Goal: Check status: Check status

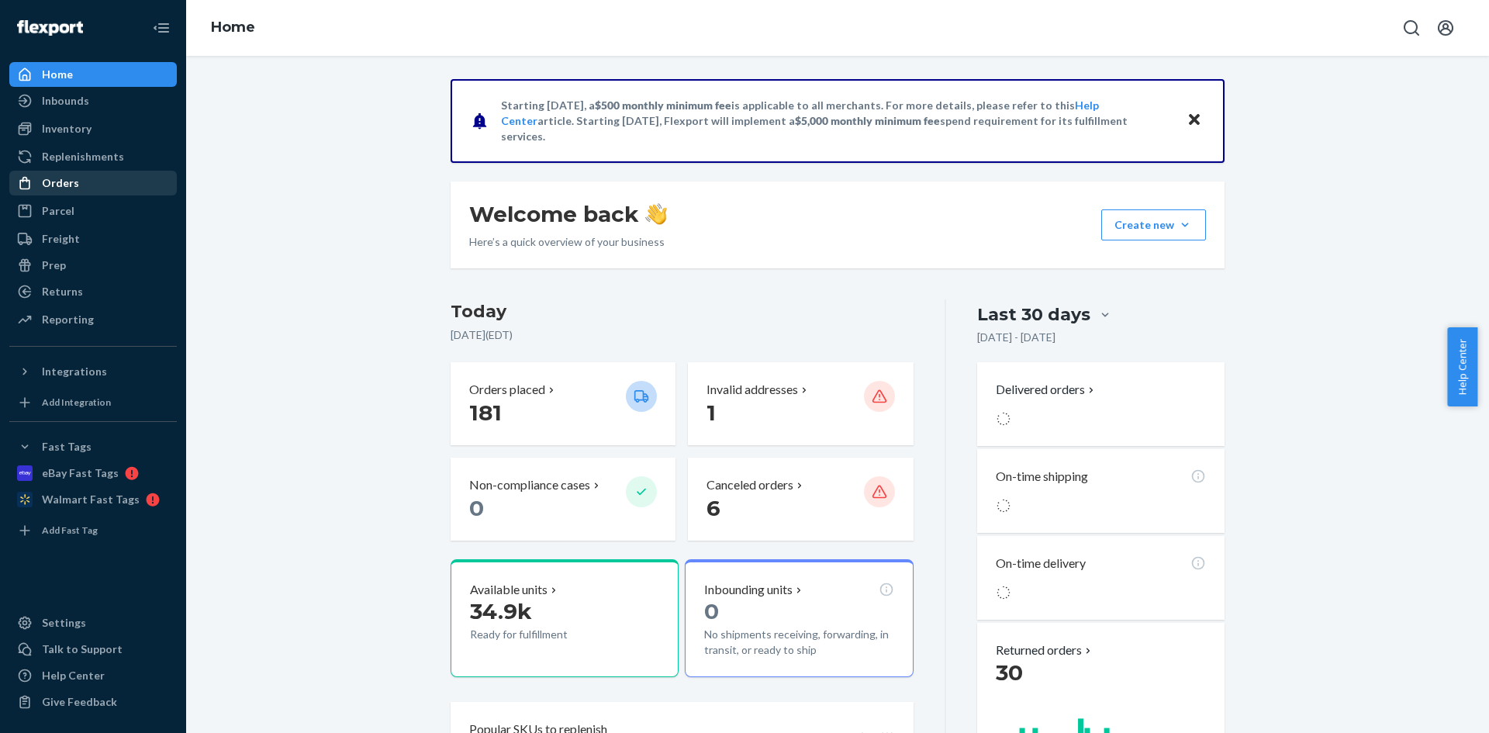
click at [119, 176] on div "Orders" at bounding box center [93, 183] width 164 height 22
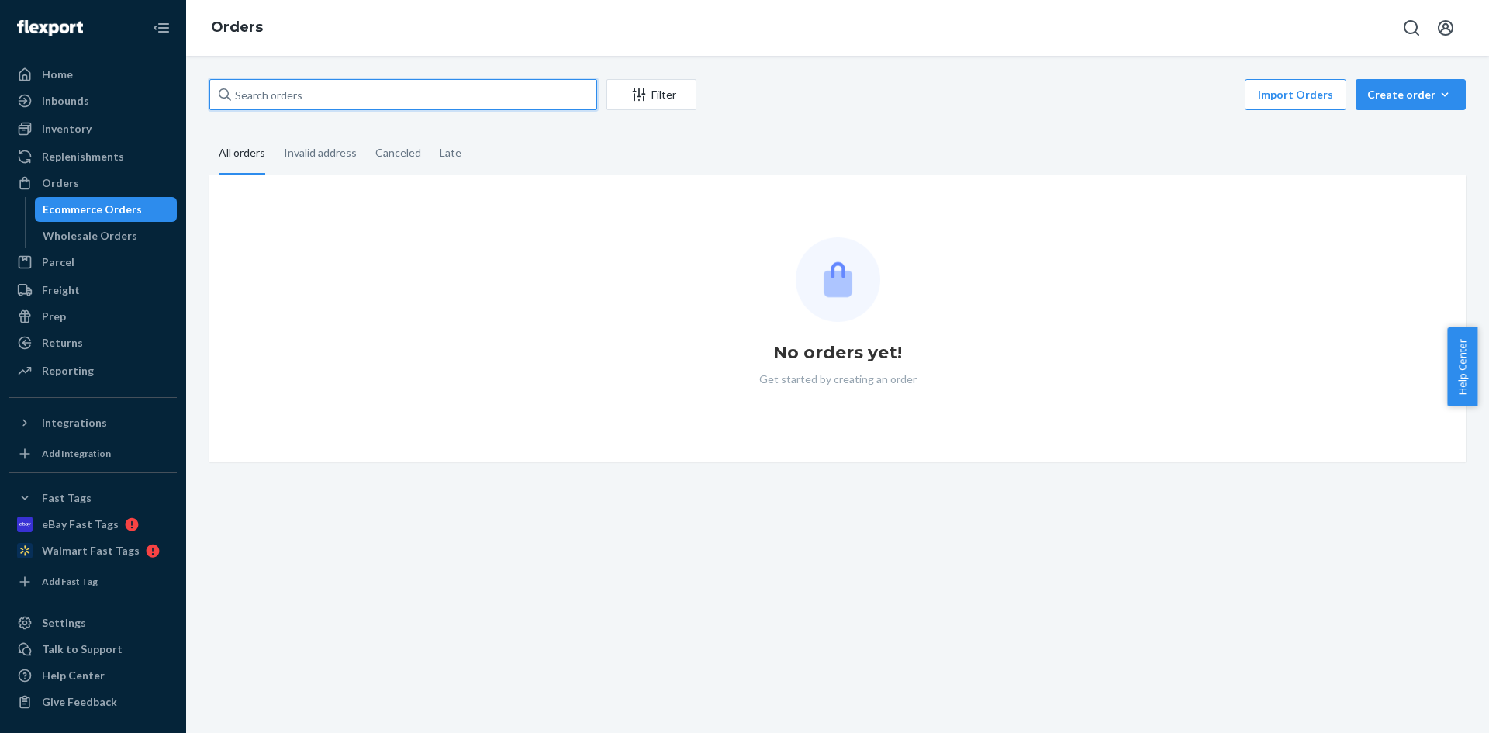
click at [310, 97] on input "text" at bounding box center [403, 94] width 388 height 31
paste input "112-5372938-9953848"
click at [335, 95] on input "112-5372938-9953848" at bounding box center [403, 94] width 388 height 31
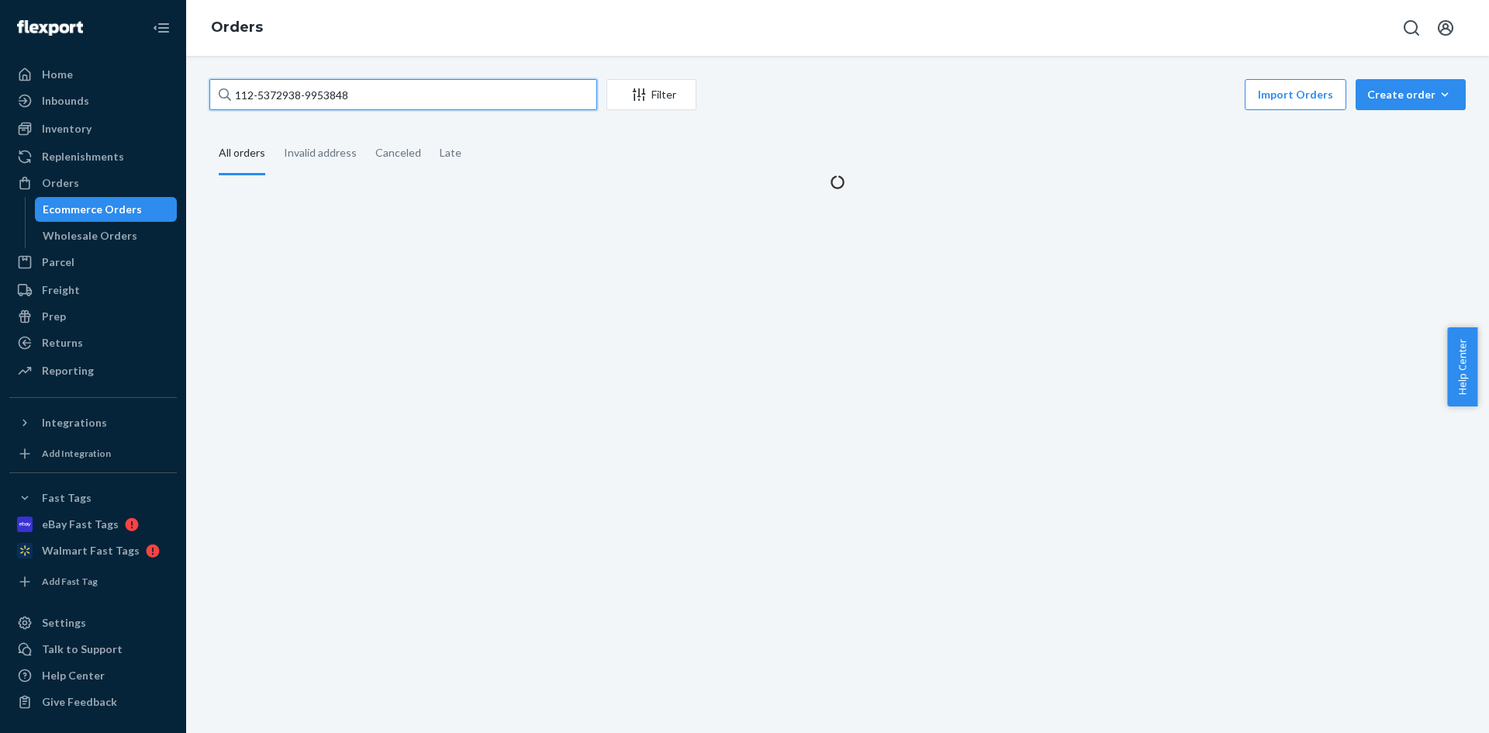
click at [416, 97] on input "112-5372938-9953848" at bounding box center [403, 94] width 388 height 31
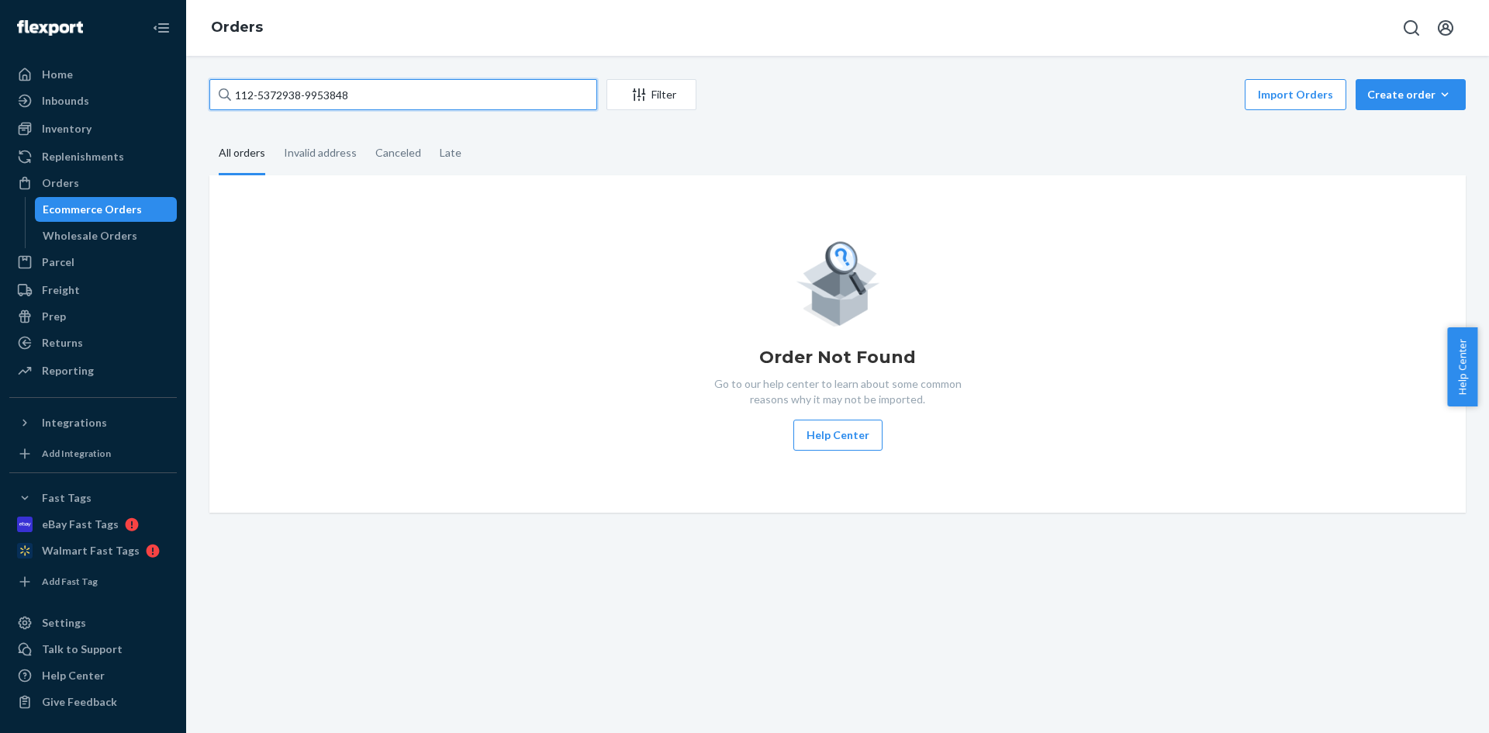
drag, startPoint x: 370, startPoint y: 104, endPoint x: 237, endPoint y: 102, distance: 132.6
click at [237, 102] on input "112-5372938-9953848" at bounding box center [403, 94] width 388 height 31
type input "112-6337508-5146610"
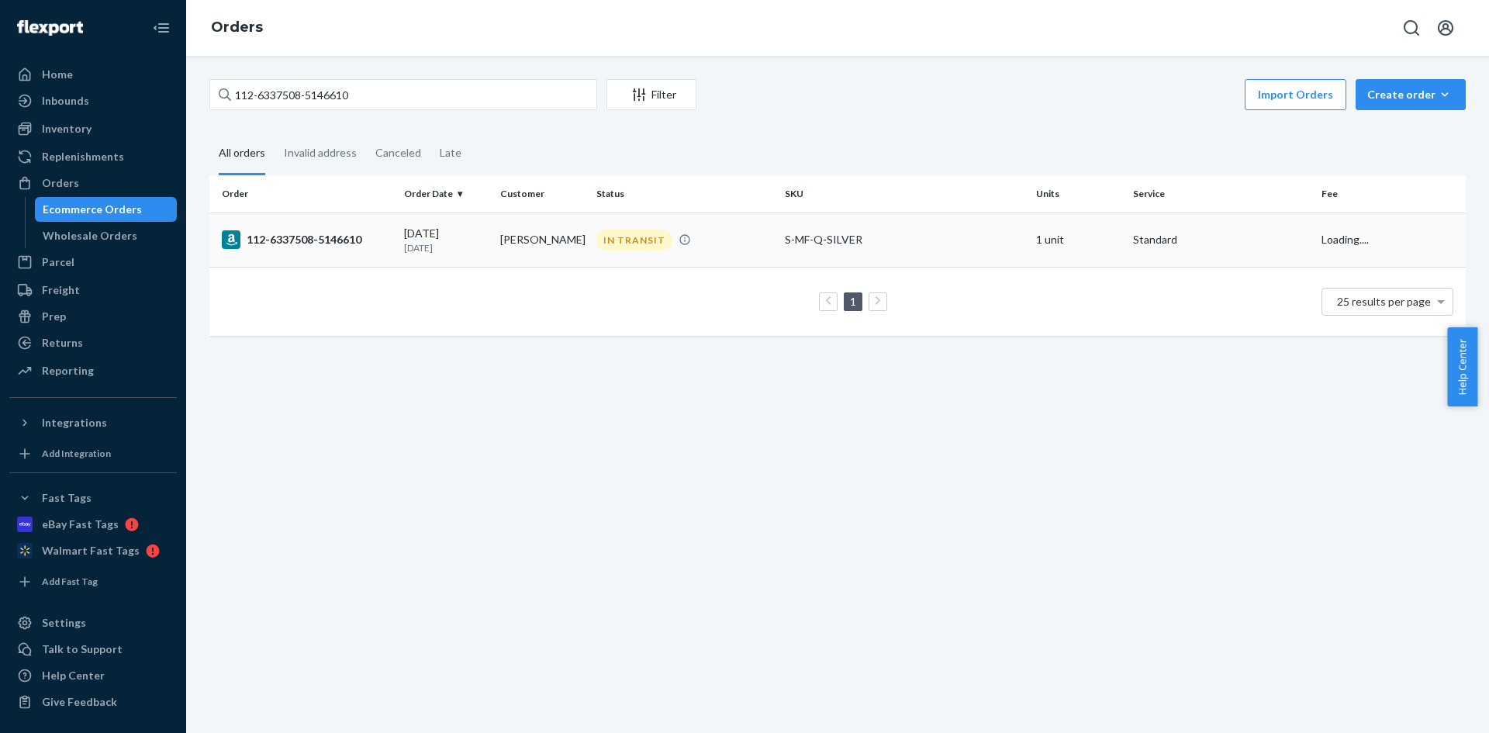
click at [546, 239] on td "[PERSON_NAME]" at bounding box center [542, 239] width 96 height 54
